Goal: Task Accomplishment & Management: Manage account settings

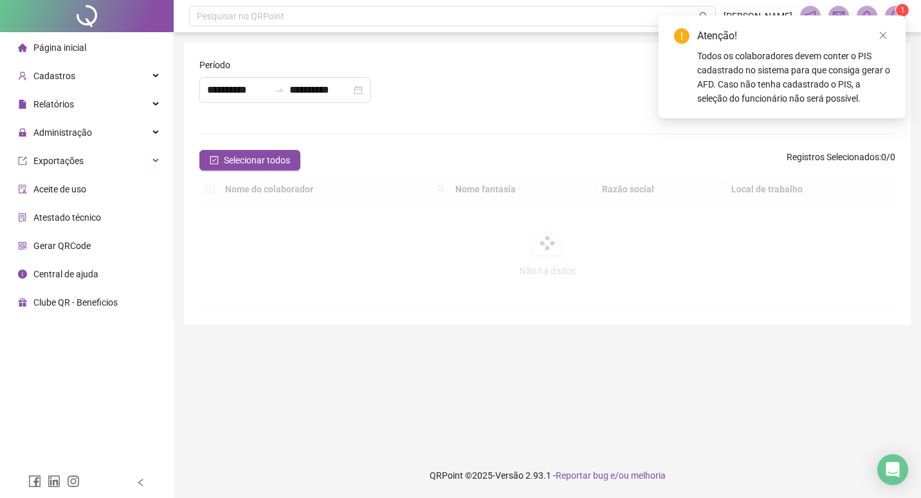
type input "**********"
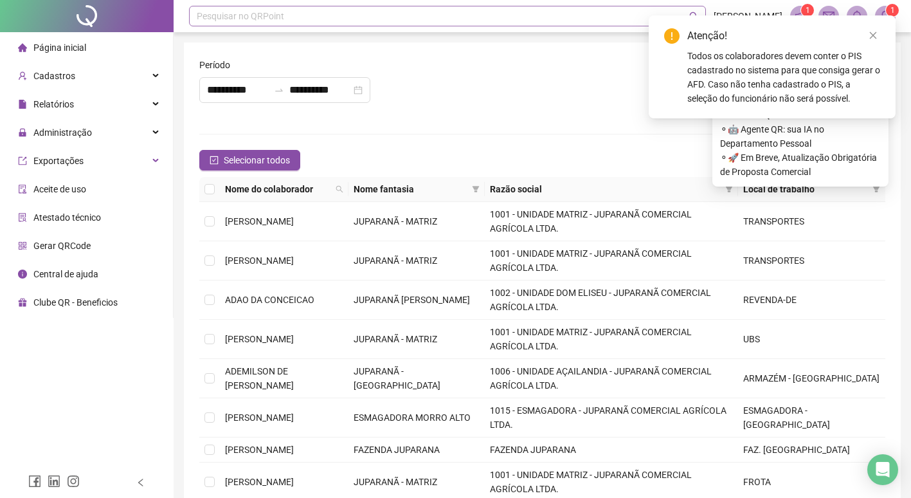
click at [230, 16] on div "Pesquisar no QRPoint" at bounding box center [447, 16] width 517 height 21
click at [77, 132] on span "Administração" at bounding box center [62, 132] width 59 height 10
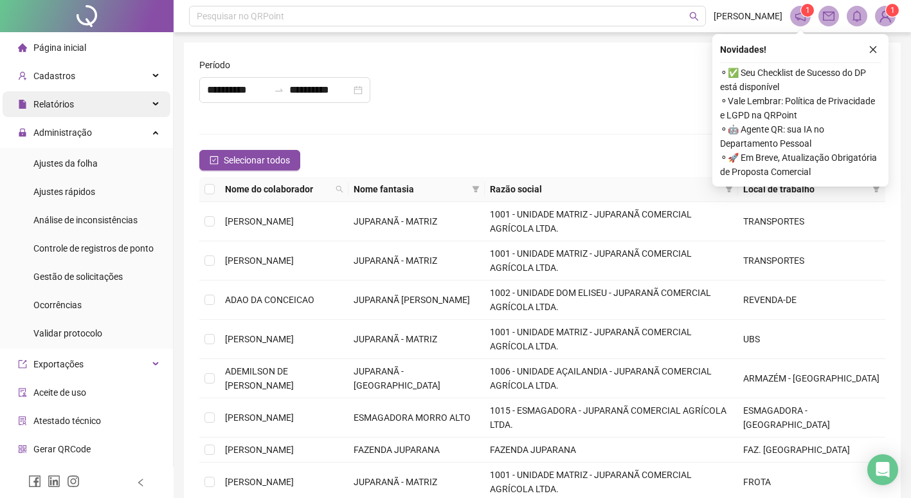
click at [95, 107] on div "Relatórios" at bounding box center [87, 104] width 168 height 26
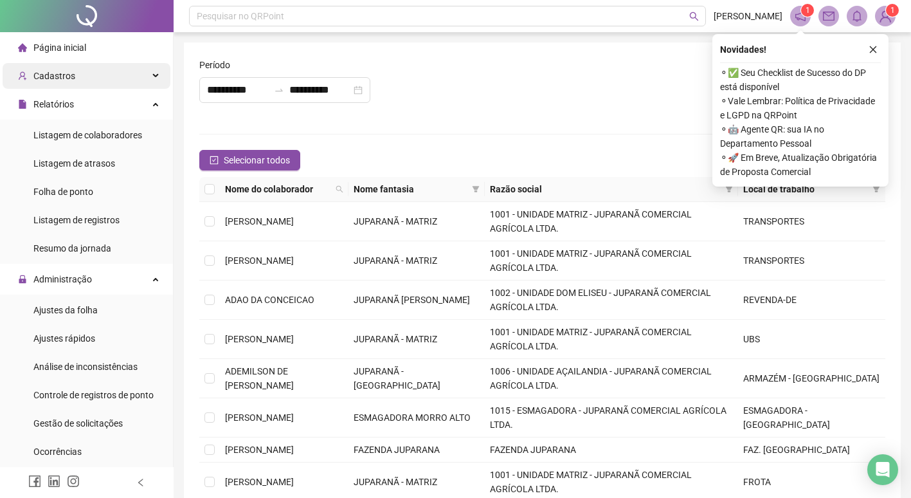
click at [82, 78] on div "Cadastros" at bounding box center [87, 76] width 168 height 26
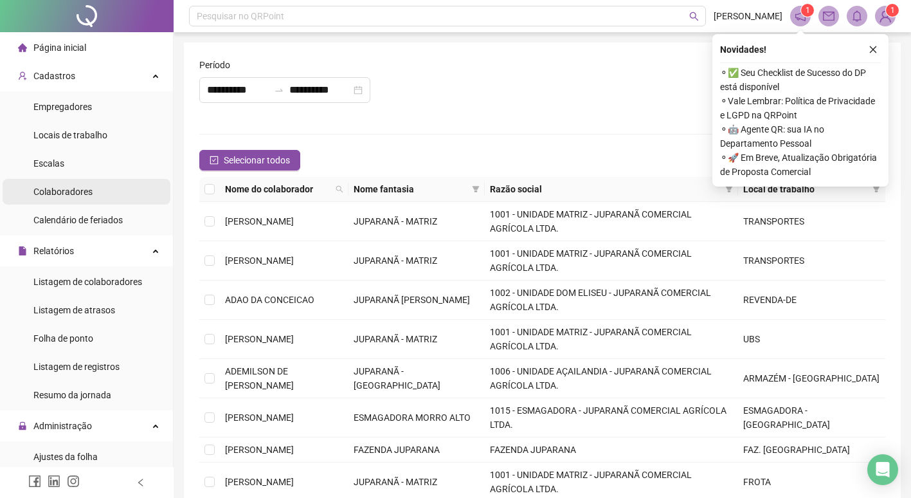
click at [73, 196] on span "Colaboradores" at bounding box center [62, 192] width 59 height 10
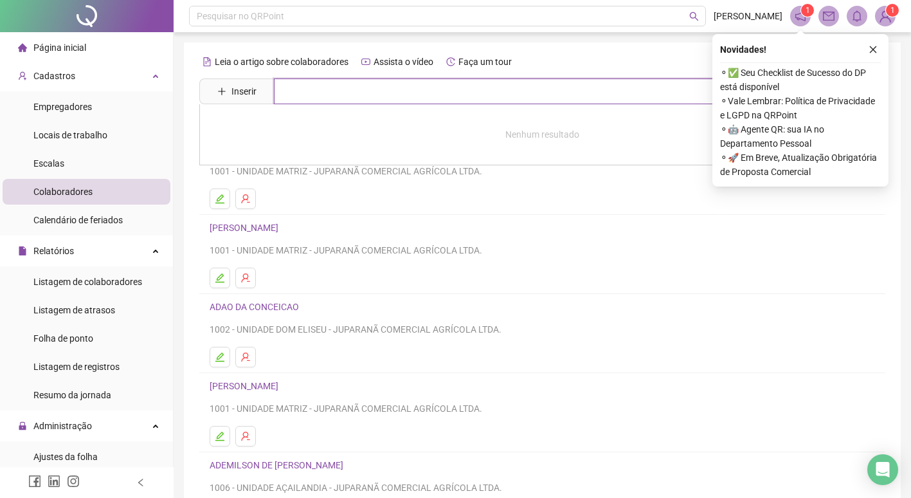
click at [305, 93] on input "text" at bounding box center [552, 91] width 556 height 26
type input "**********"
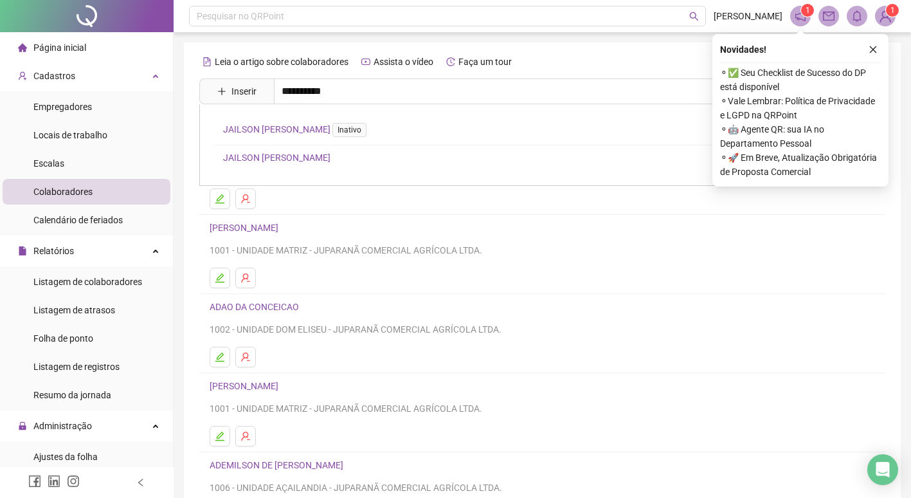
click at [311, 153] on link "JAILSON [PERSON_NAME]" at bounding box center [276, 157] width 107 height 10
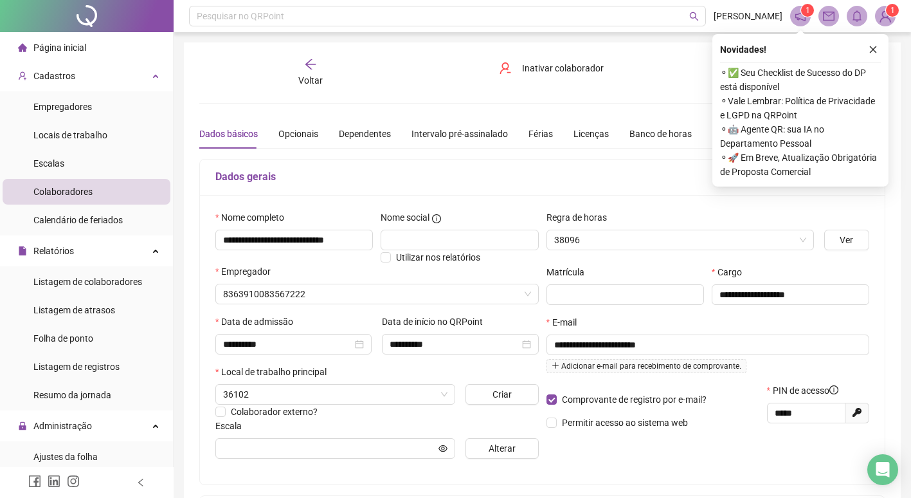
type input "**********"
click at [874, 51] on icon "close" at bounding box center [873, 49] width 9 height 9
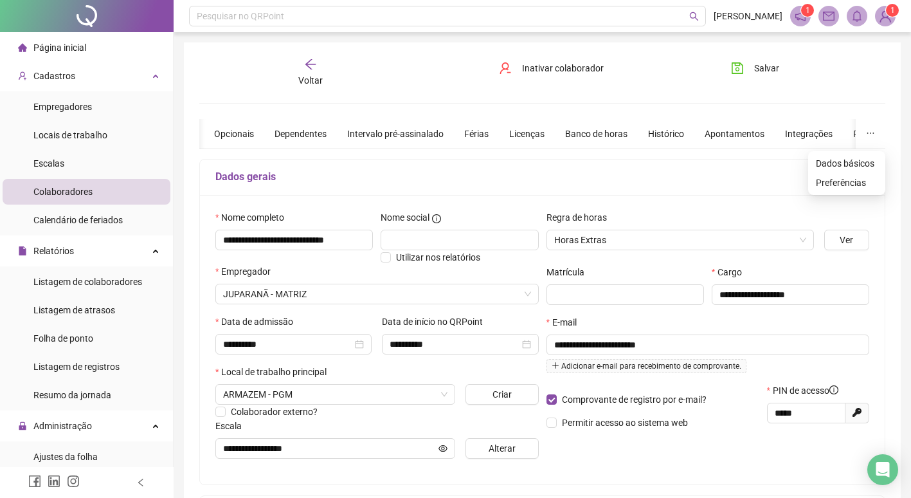
click at [864, 134] on button "button" at bounding box center [871, 134] width 30 height 30
click at [149, 75] on div "Cadastros" at bounding box center [87, 76] width 168 height 26
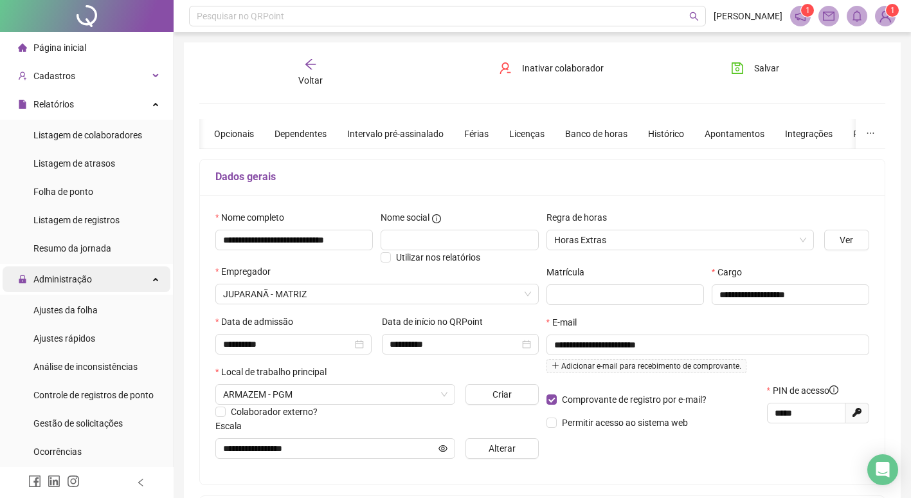
click at [142, 279] on div "Administração" at bounding box center [87, 279] width 168 height 26
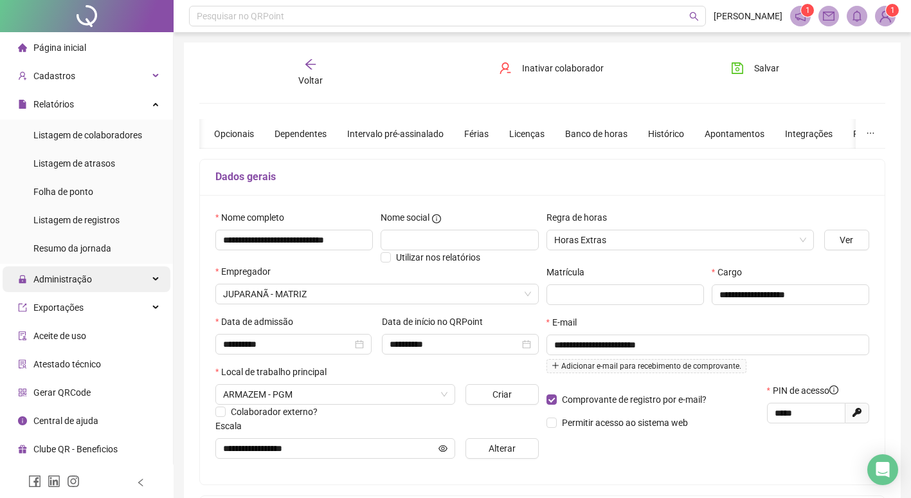
click at [75, 276] on span "Administração" at bounding box center [62, 279] width 59 height 10
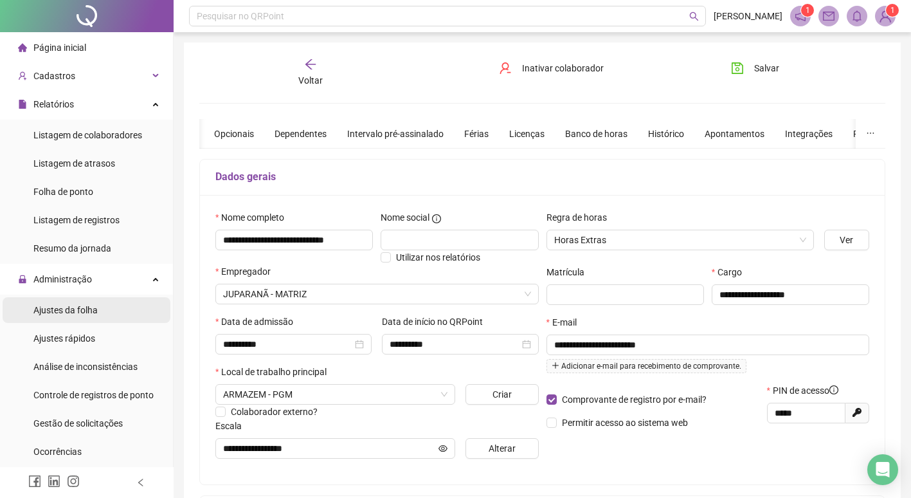
click at [74, 307] on span "Ajustes da folha" at bounding box center [65, 310] width 64 height 10
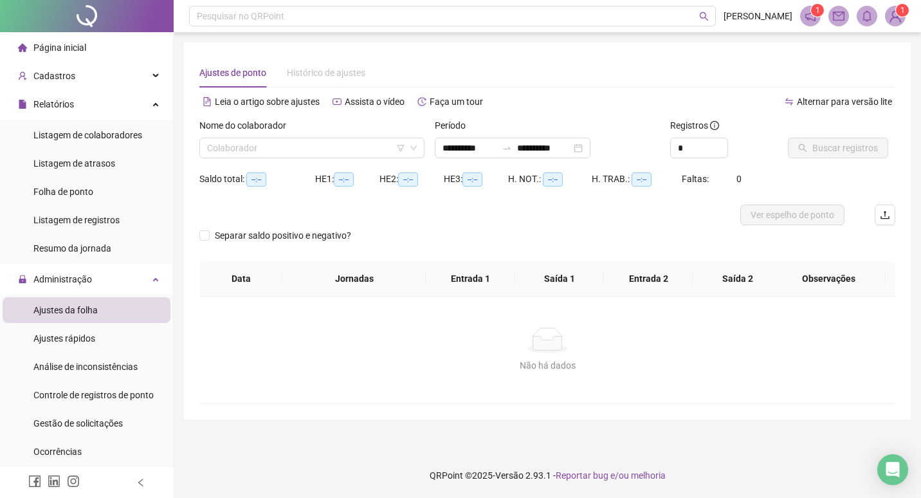
type input "**********"
click at [263, 146] on input "search" at bounding box center [306, 147] width 198 height 19
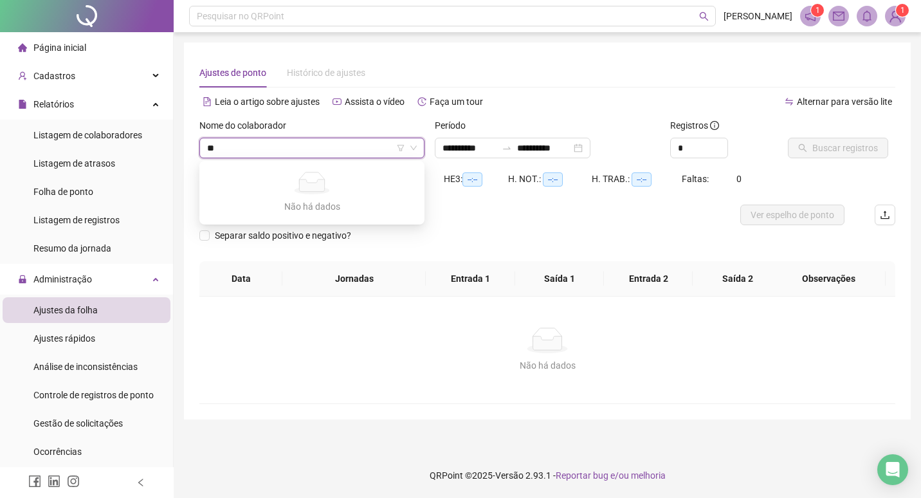
type input "*"
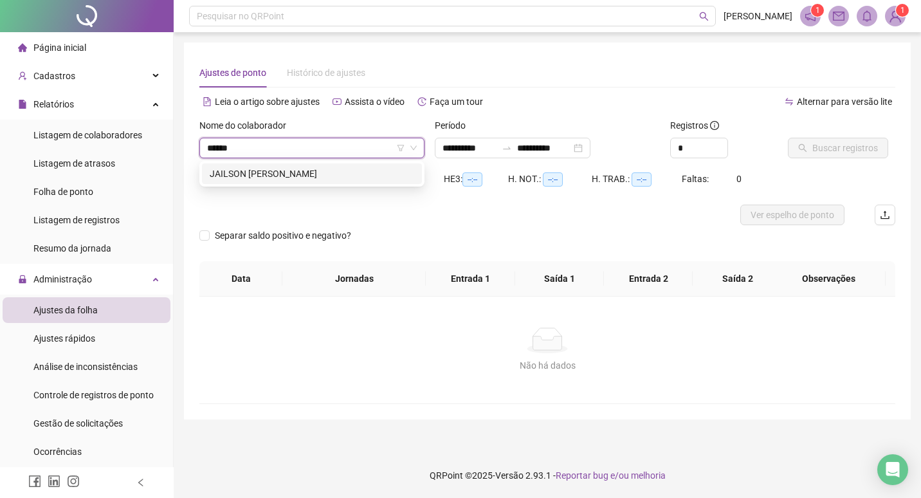
type input "*******"
click at [326, 172] on div "JAILSON [PERSON_NAME]" at bounding box center [312, 174] width 205 height 14
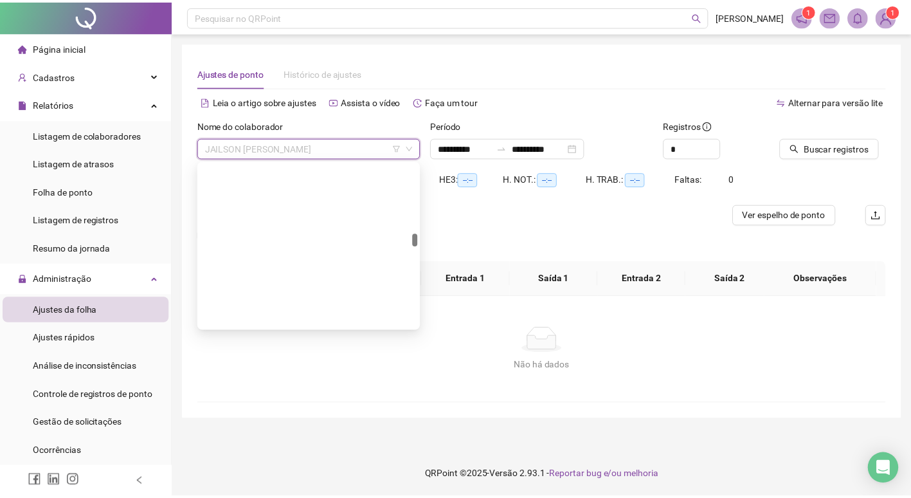
scroll to position [5001, 0]
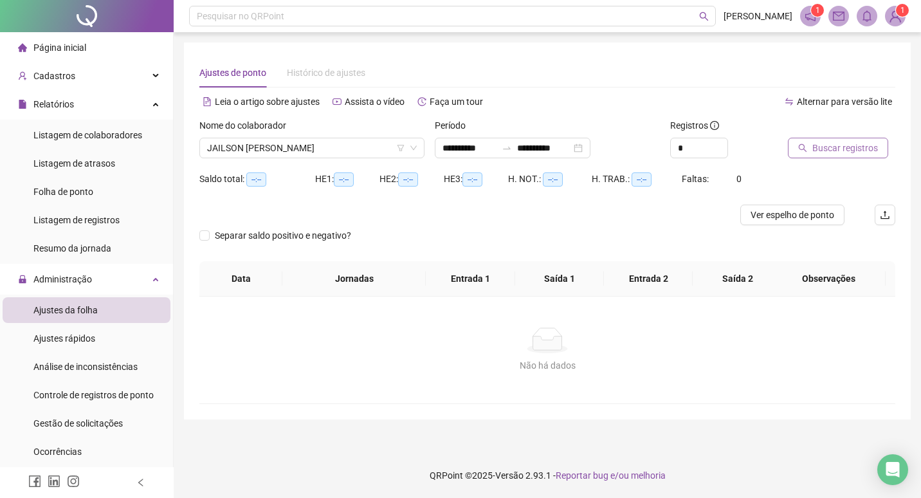
click at [835, 147] on span "Buscar registros" at bounding box center [845, 148] width 66 height 14
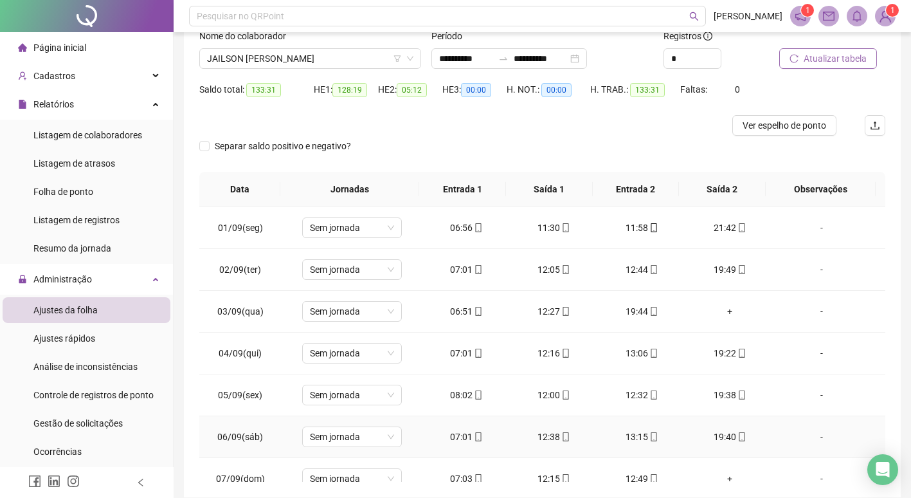
scroll to position [15, 0]
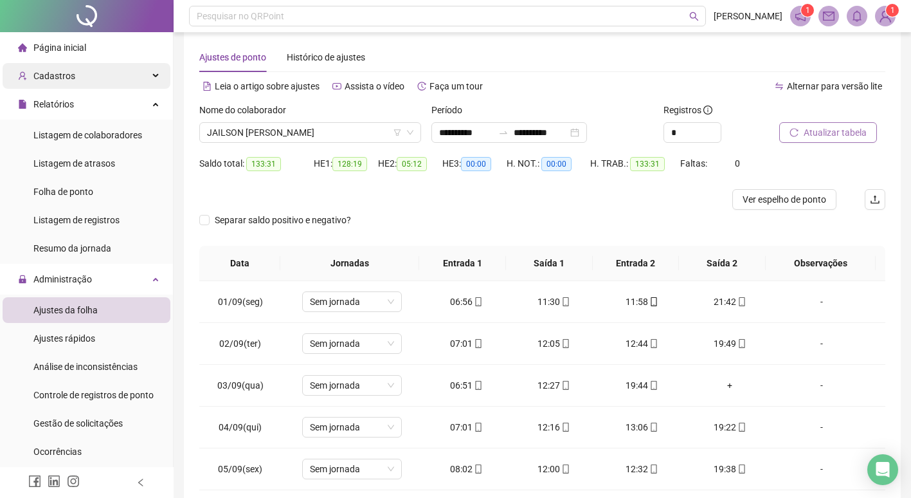
click at [61, 74] on span "Cadastros" at bounding box center [54, 76] width 42 height 10
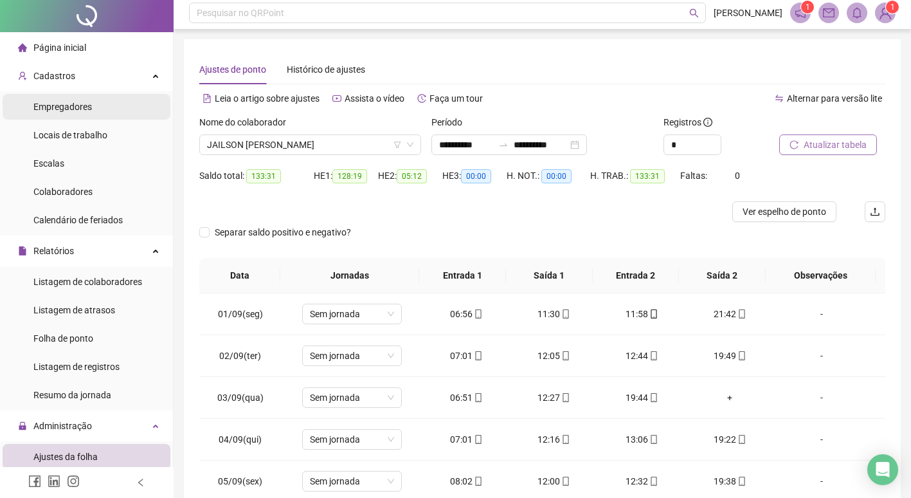
scroll to position [0, 0]
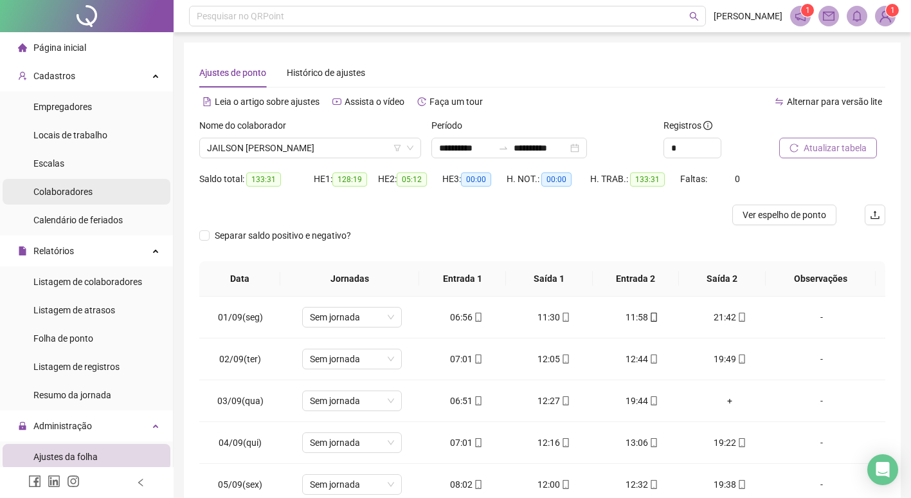
click at [69, 197] on span "Colaboradores" at bounding box center [62, 192] width 59 height 10
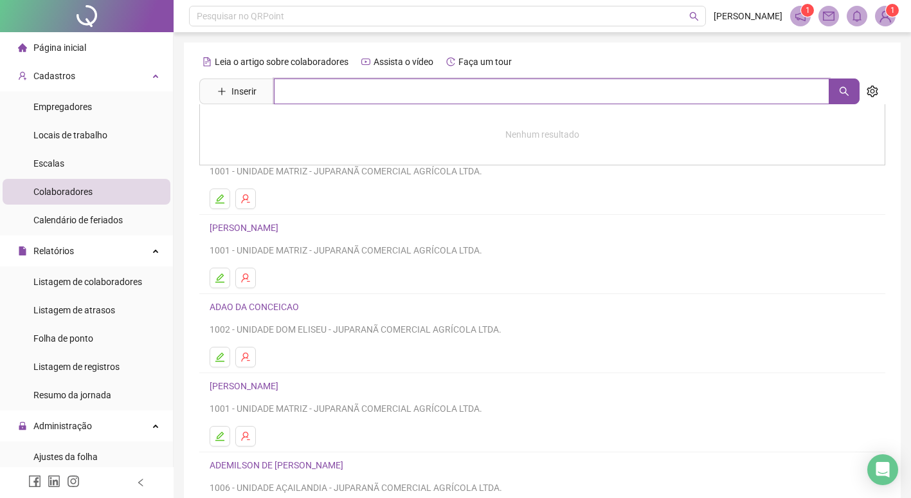
click at [306, 90] on input "text" at bounding box center [552, 91] width 556 height 26
type input "**********"
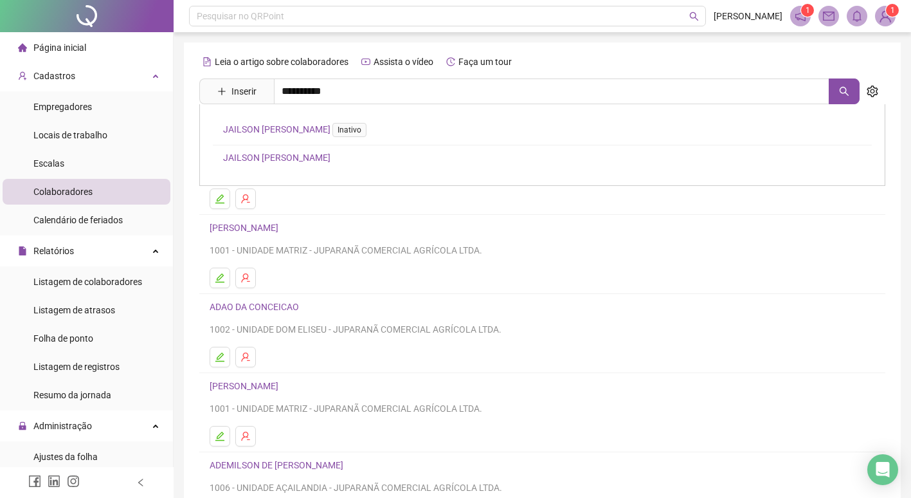
click at [291, 160] on link "JAILSON [PERSON_NAME]" at bounding box center [276, 157] width 107 height 10
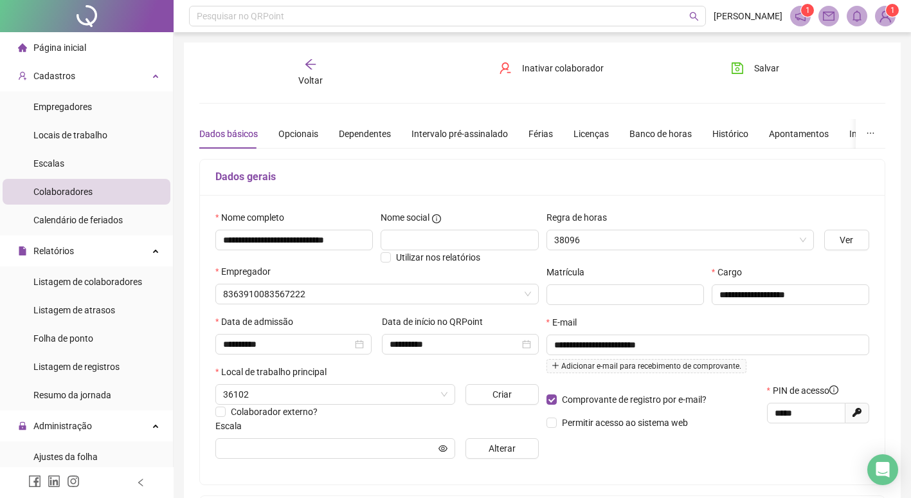
type input "**********"
click at [870, 136] on icon "ellipsis" at bounding box center [870, 133] width 9 height 9
click at [839, 181] on span "Preferências" at bounding box center [847, 183] width 62 height 14
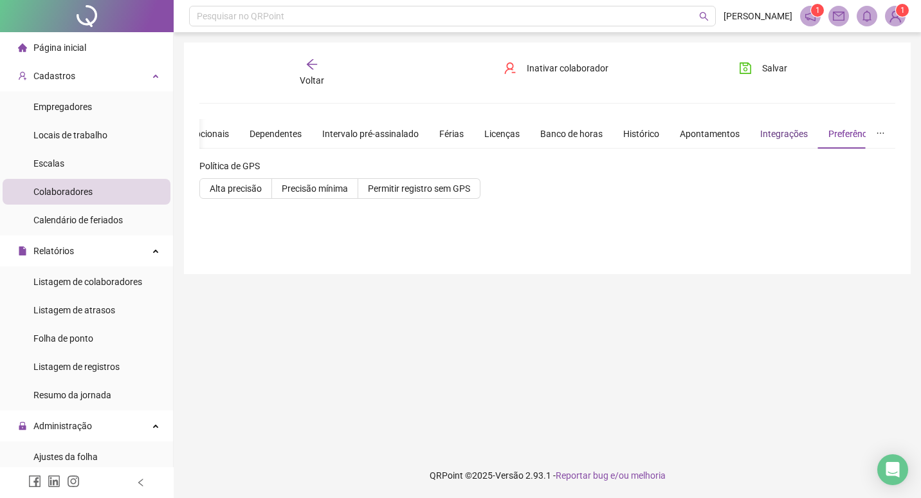
click at [780, 134] on div "Integrações" at bounding box center [784, 134] width 48 height 14
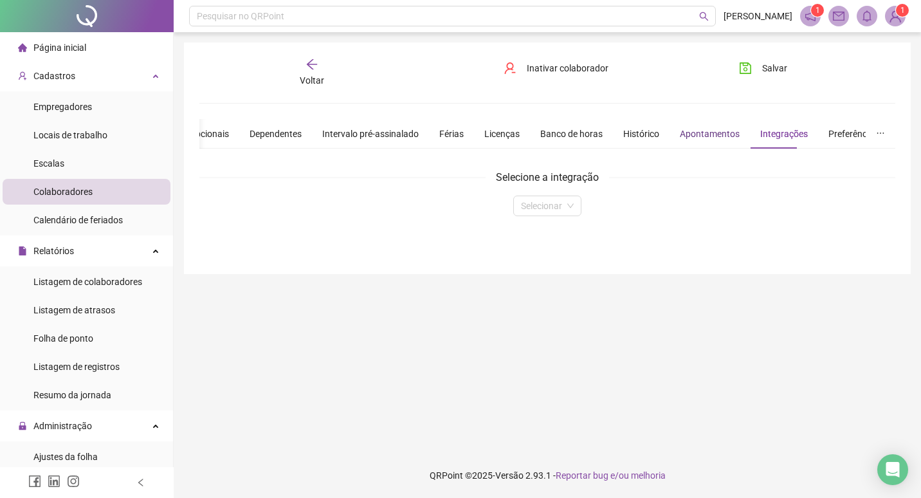
click at [716, 134] on div "Apontamentos" at bounding box center [710, 134] width 60 height 14
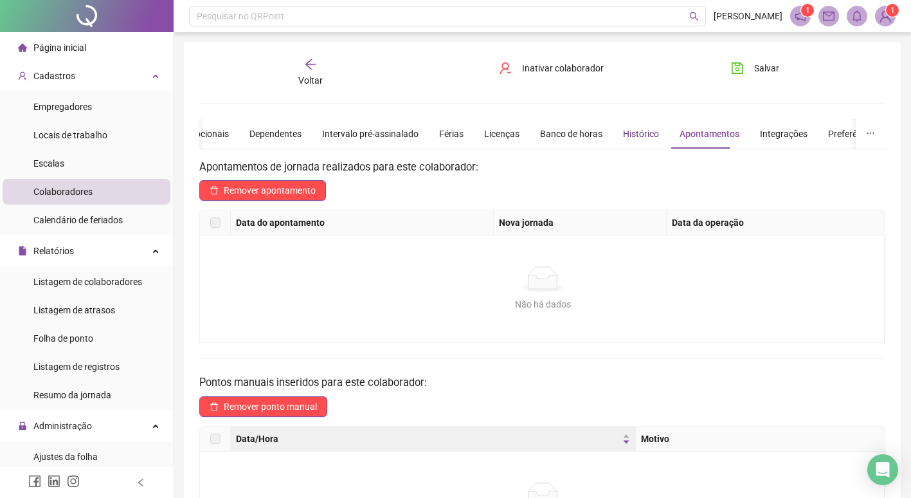
click at [631, 138] on div "Histórico" at bounding box center [641, 134] width 36 height 14
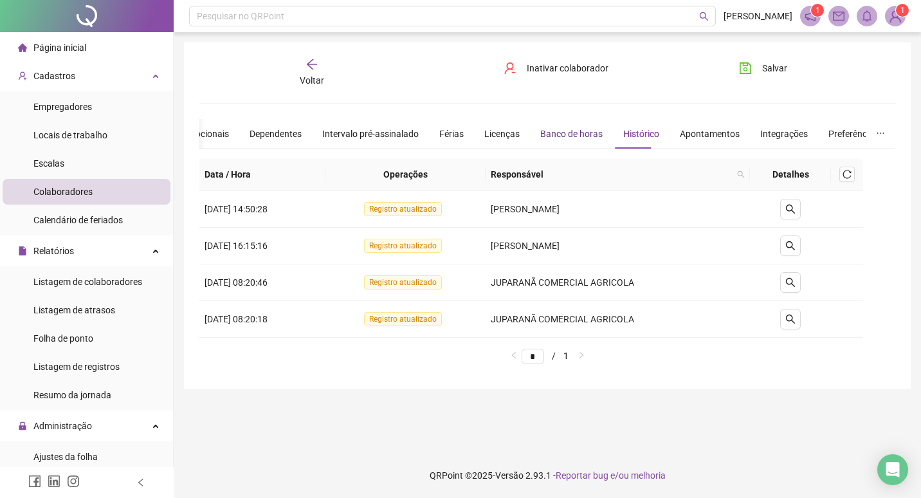
click at [571, 134] on div "Banco de horas" at bounding box center [571, 134] width 62 height 14
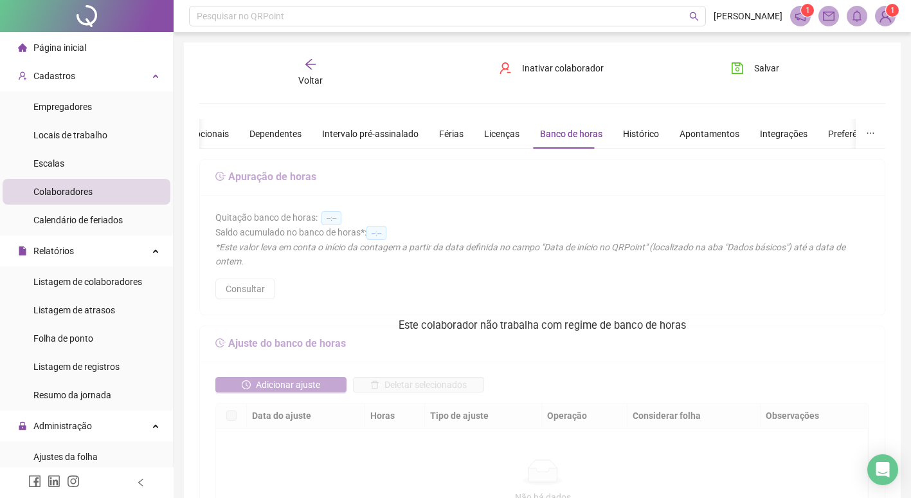
click at [302, 66] on div "Voltar" at bounding box center [310, 73] width 106 height 30
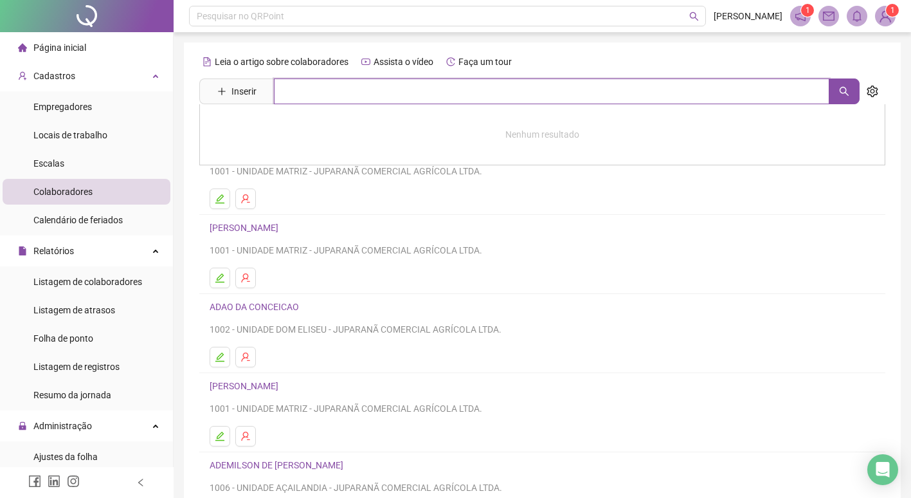
click at [298, 90] on input "text" at bounding box center [552, 91] width 556 height 26
type input "*******"
drag, startPoint x: 311, startPoint y: 240, endPoint x: 664, endPoint y: 199, distance: 356.1
click at [664, 199] on ul at bounding box center [543, 198] width 666 height 21
click at [875, 92] on icon "setting" at bounding box center [872, 92] width 11 height 12
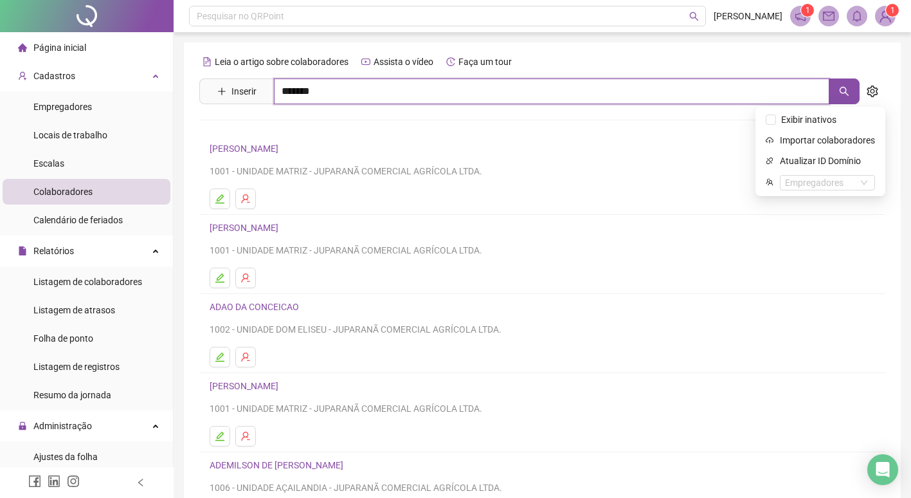
click at [446, 100] on input "*******" at bounding box center [552, 91] width 556 height 26
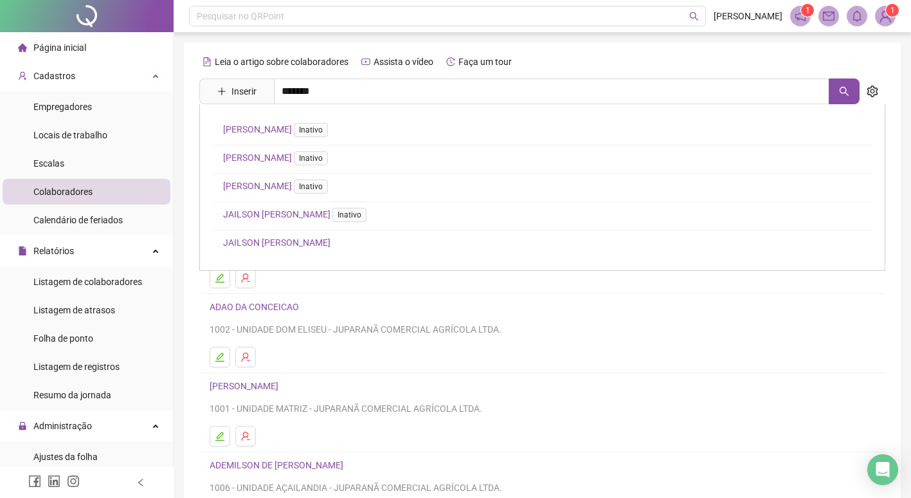
click at [331, 239] on link "JAILSON [PERSON_NAME]" at bounding box center [276, 242] width 107 height 10
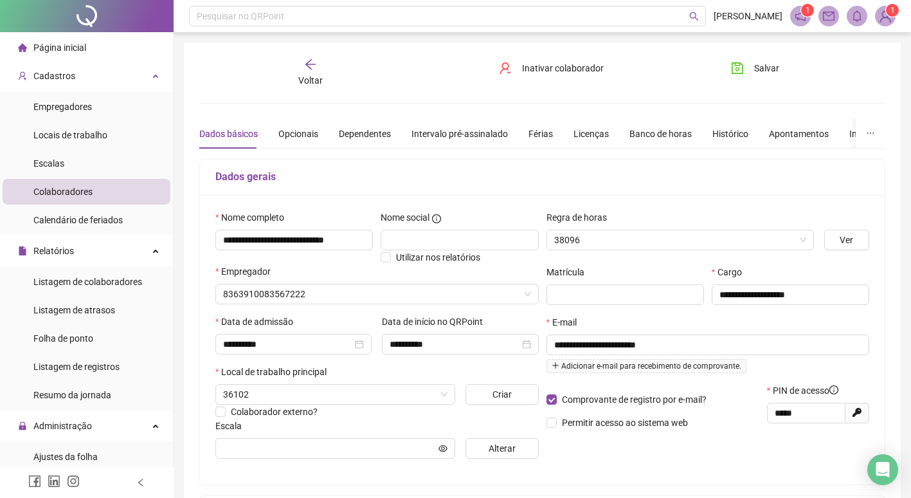
type input "**********"
click at [842, 241] on span "Ver" at bounding box center [847, 240] width 14 height 14
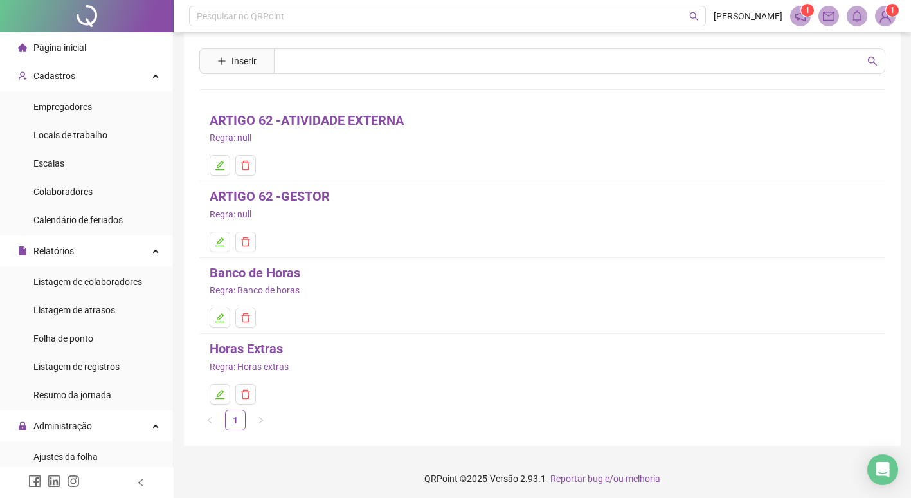
scroll to position [13, 0]
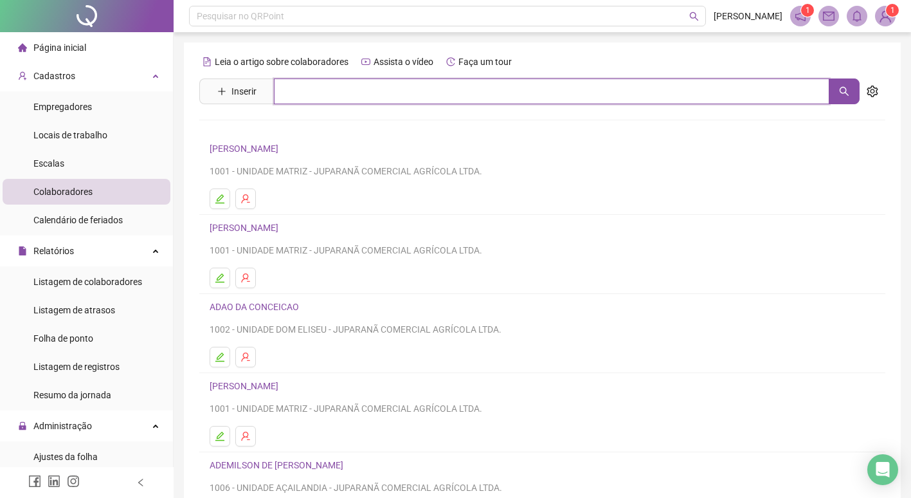
click at [295, 98] on input "text" at bounding box center [552, 91] width 556 height 26
type input "**********"
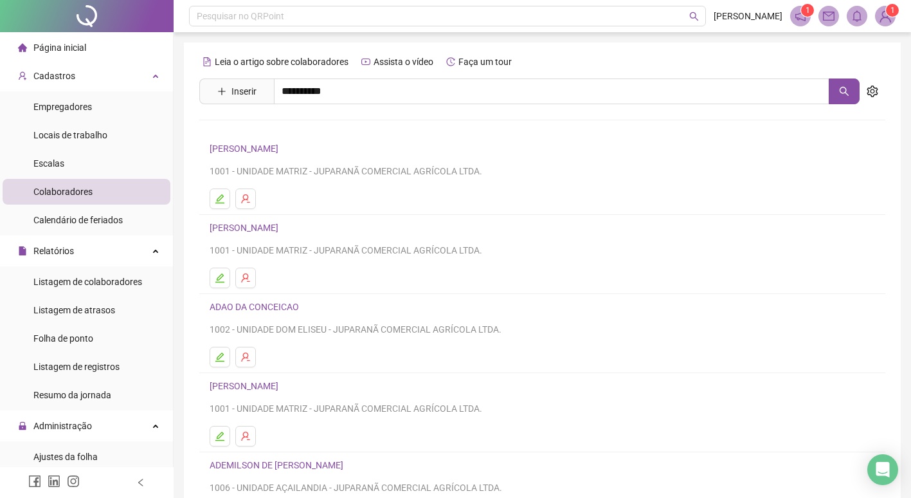
click at [291, 155] on link "JAILSON [PERSON_NAME]" at bounding box center [276, 157] width 107 height 10
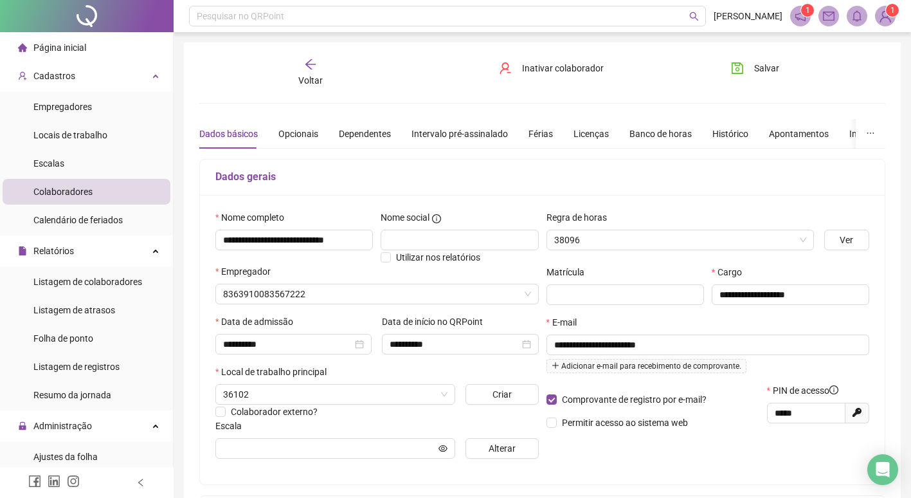
type input "**********"
click at [588, 136] on div "Licenças" at bounding box center [591, 134] width 35 height 14
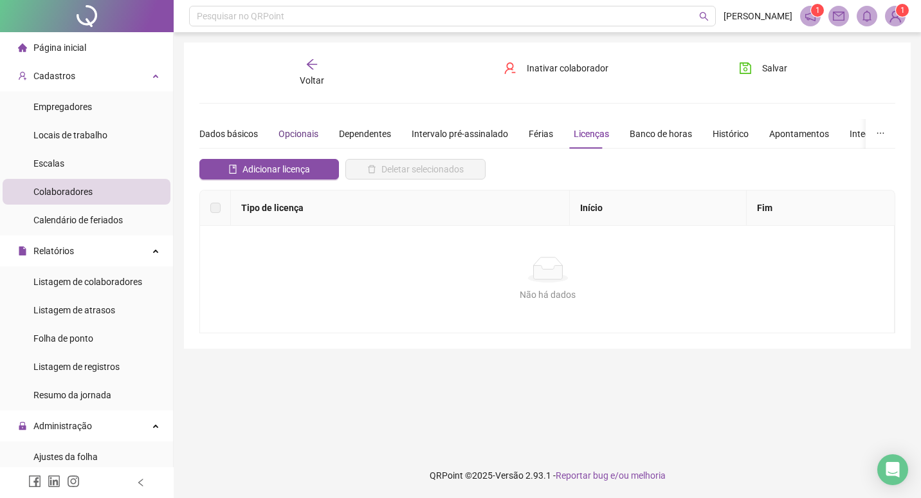
click at [296, 138] on div "Opcionais" at bounding box center [298, 134] width 40 height 14
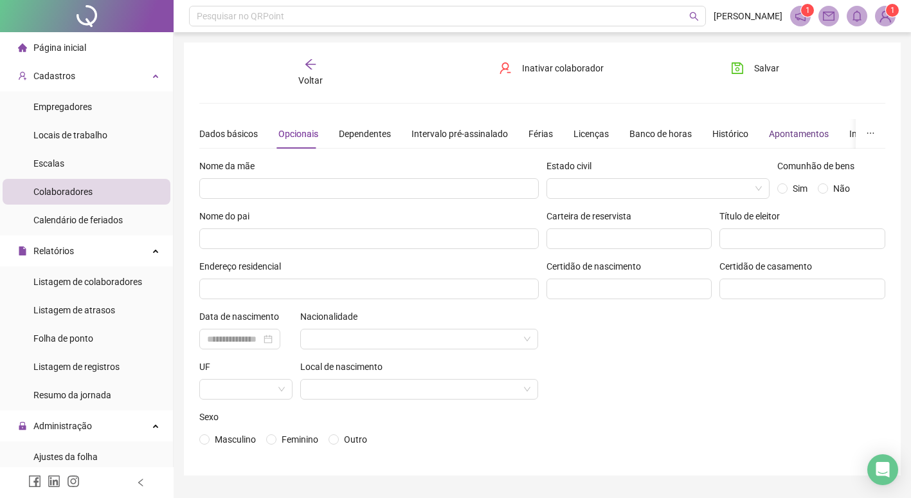
click at [806, 137] on div "Apontamentos" at bounding box center [799, 134] width 60 height 14
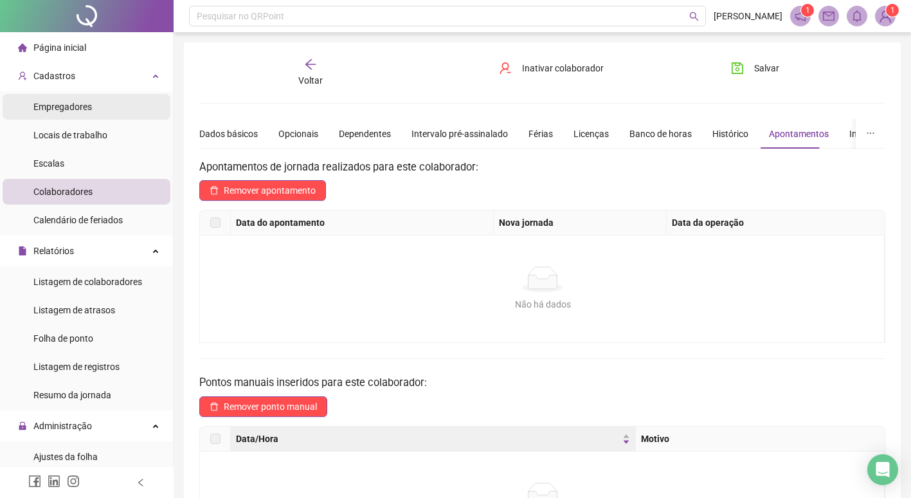
click at [73, 104] on span "Empregadores" at bounding box center [62, 107] width 59 height 10
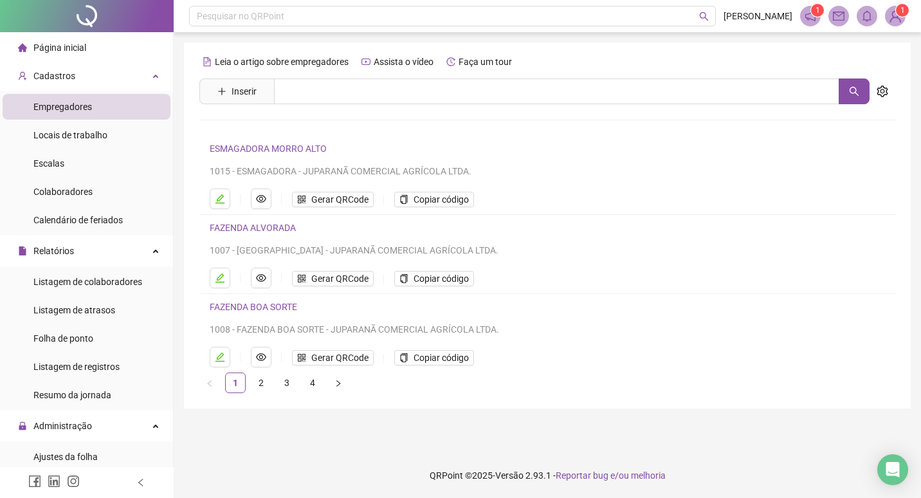
click at [248, 149] on link "ESMAGADORA MORRO ALTO" at bounding box center [268, 148] width 117 height 10
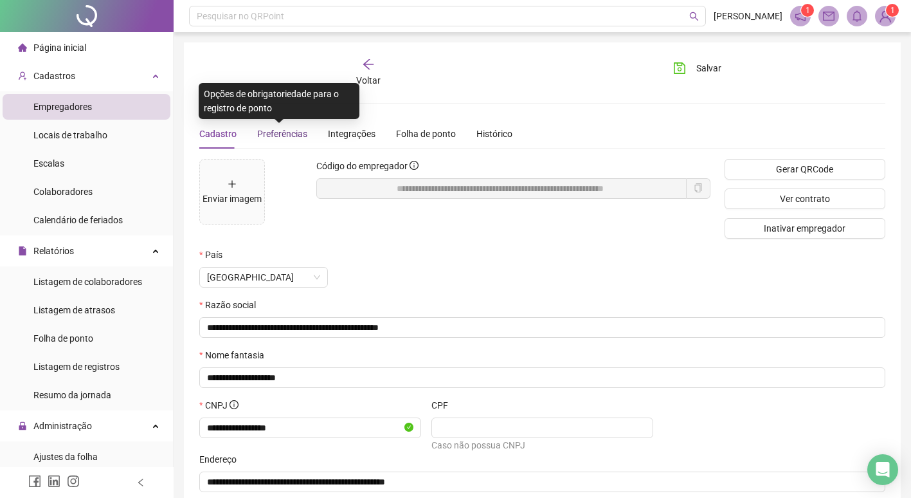
click at [279, 134] on span "Preferências" at bounding box center [282, 134] width 50 height 10
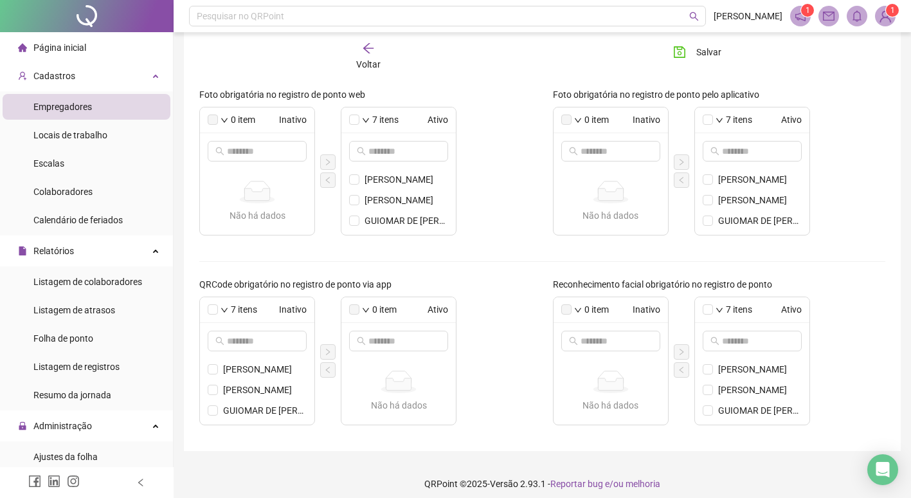
scroll to position [410, 0]
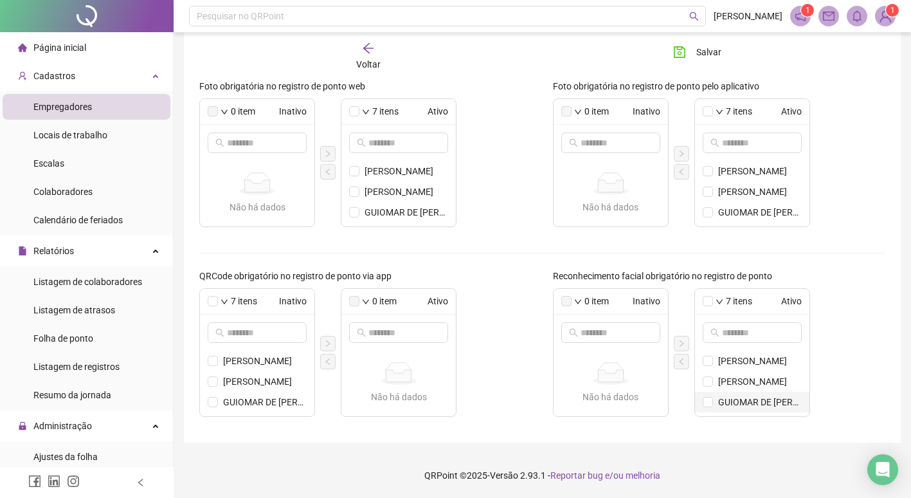
click at [799, 408] on li "GUIOMAR DE [PERSON_NAME]" at bounding box center [752, 402] width 114 height 21
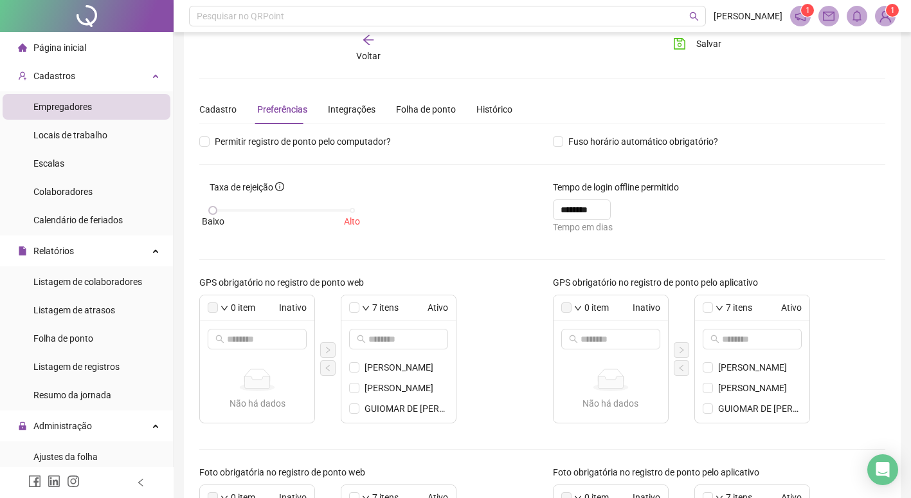
scroll to position [0, 0]
